Goal: Find specific page/section: Find specific page/section

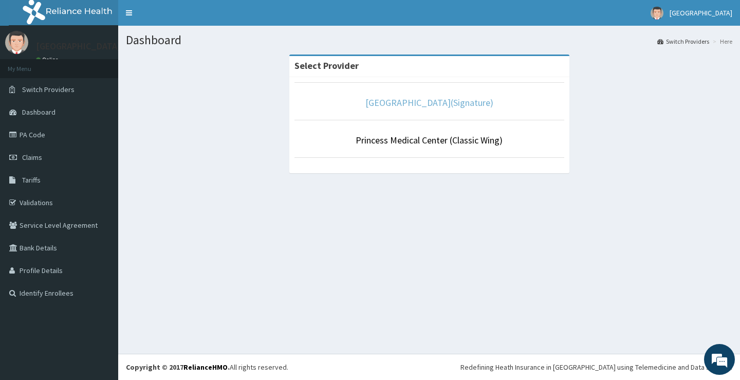
click at [438, 105] on link "[GEOGRAPHIC_DATA](Signature)" at bounding box center [429, 103] width 128 height 12
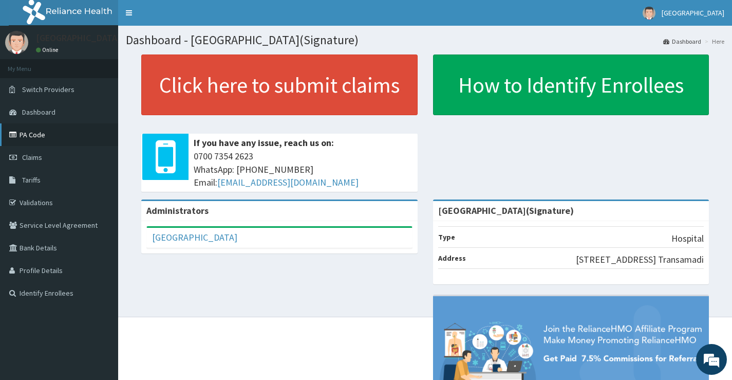
click at [32, 134] on link "PA Code" at bounding box center [59, 134] width 118 height 23
